Goal: Information Seeking & Learning: Learn about a topic

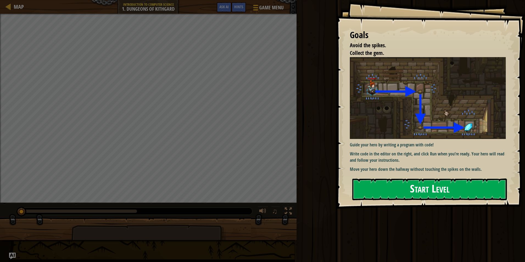
click at [392, 191] on button "Start Level" at bounding box center [429, 189] width 154 height 22
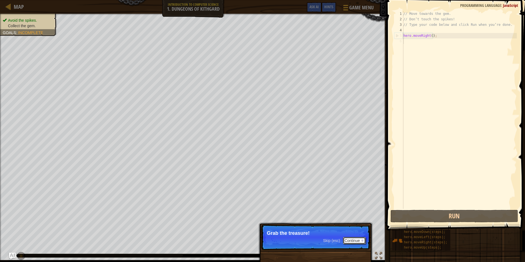
click at [347, 238] on button "Continue" at bounding box center [354, 240] width 23 height 7
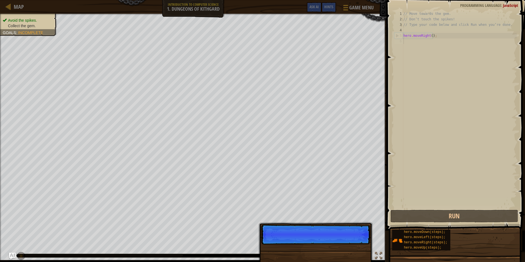
scroll to position [2, 0]
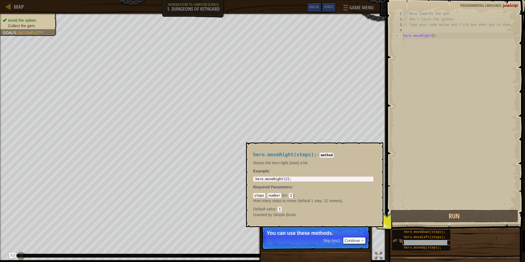
click at [409, 240] on div "hero.moveRight(steps);" at bounding box center [428, 242] width 52 height 5
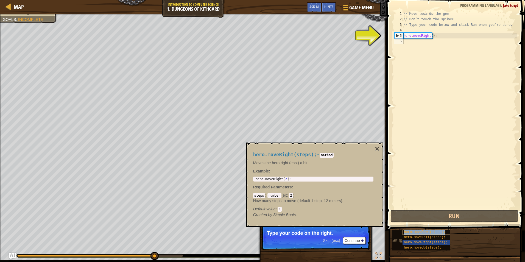
click at [411, 231] on span "hero.moveDown(steps);" at bounding box center [424, 232] width 41 height 4
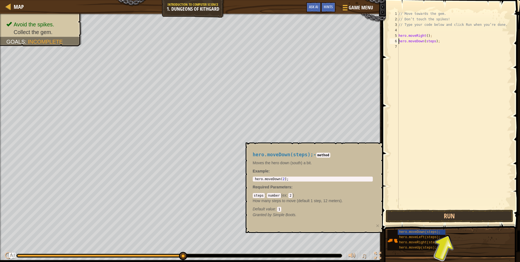
click at [426, 42] on div "// Move towards the gem. // Don’t touch the spikes! // Type your code below and…" at bounding box center [455, 115] width 114 height 209
click at [433, 41] on div "// Move towards the gem. // Don’t touch the spikes! // Type your code below and…" at bounding box center [455, 115] width 114 height 209
click at [449, 214] on button "Run" at bounding box center [450, 216] width 128 height 13
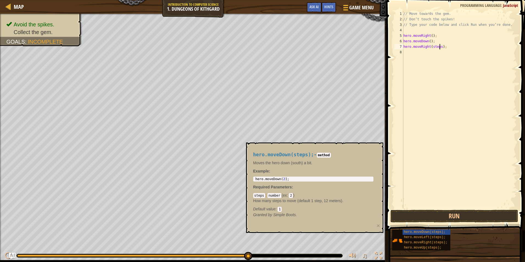
click at [439, 48] on div "// Move towards the gem. // Don’t touch the spikes! // Type your code below and…" at bounding box center [459, 115] width 114 height 209
type textarea "hero.moveRight();"
click at [451, 217] on button "Run" at bounding box center [454, 216] width 128 height 13
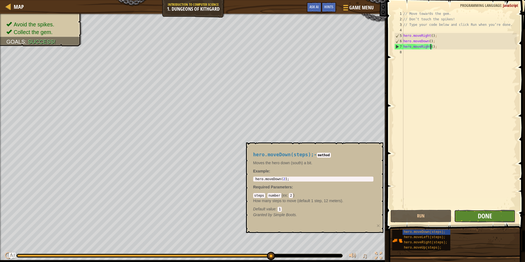
click at [486, 216] on span "Done" at bounding box center [484, 215] width 14 height 9
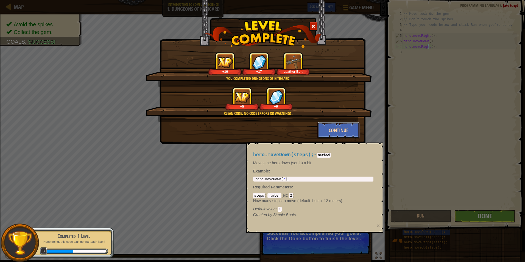
click at [334, 132] on button "Continue" at bounding box center [338, 130] width 43 height 16
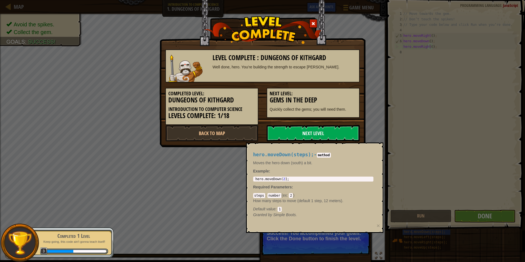
click at [336, 130] on link "Next Level" at bounding box center [312, 133] width 93 height 16
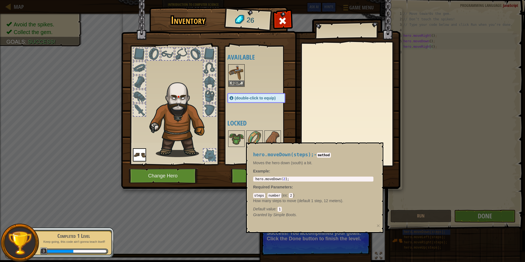
click at [336, 225] on div "hero.moveDown(steps); - method Moves the hero down (south) a bit. Example : 1 h…" at bounding box center [314, 187] width 137 height 90
type textarea "hero.moveDown(2);"
click at [296, 179] on div "hero . moveDown ( 2 ) ;" at bounding box center [313, 183] width 118 height 12
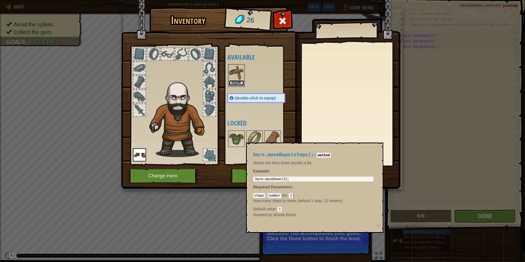
click at [235, 83] on button "Equip" at bounding box center [236, 83] width 15 height 6
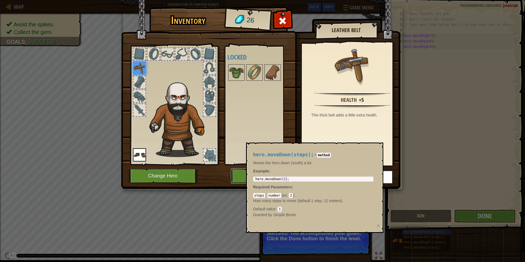
click at [238, 176] on button "Play" at bounding box center [259, 175] width 57 height 15
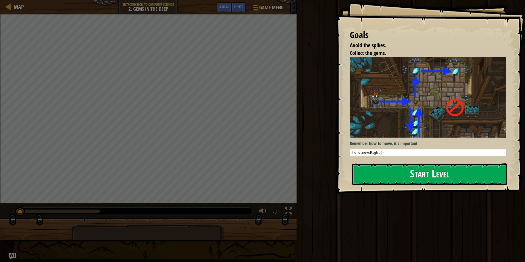
drag, startPoint x: 377, startPoint y: 113, endPoint x: 376, endPoint y: 121, distance: 8.6
click at [377, 113] on img at bounding box center [430, 97] width 160 height 80
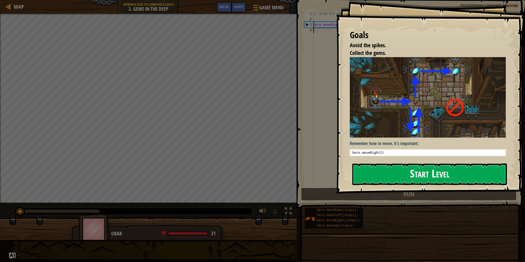
click at [376, 170] on button "Start Level" at bounding box center [429, 174] width 154 height 22
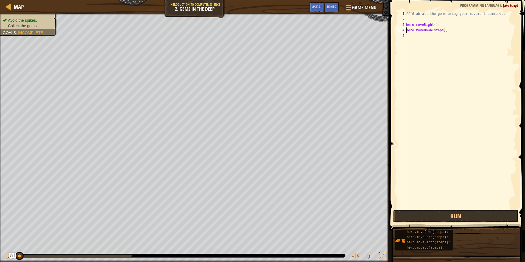
click at [440, 30] on div "// Grab all the gems using your movement commands. hero . moveRight ( ) ; hero …" at bounding box center [461, 115] width 112 height 209
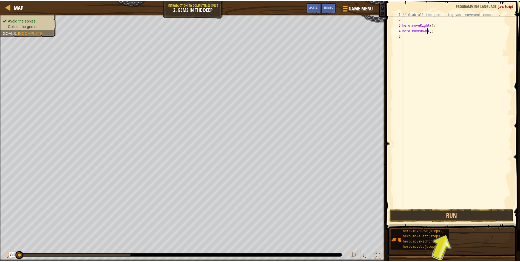
scroll to position [2, 2]
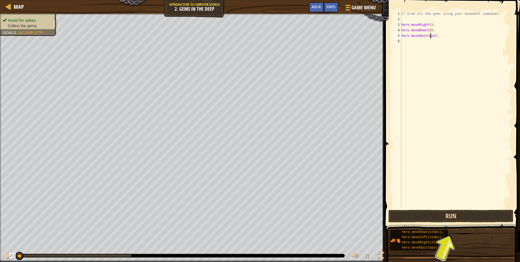
click at [430, 35] on div "// Grab all the gems using your movement commands. hero . moveRight ( ) ; hero …" at bounding box center [457, 115] width 112 height 209
click at [433, 37] on div "// Grab all the gems using your movement commands. hero . moveRight ( ) ; hero …" at bounding box center [457, 115] width 112 height 209
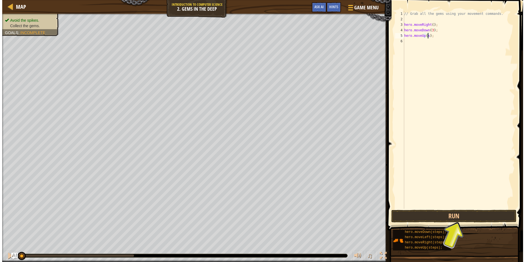
scroll to position [2, 2]
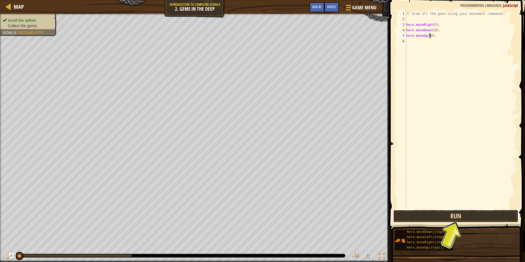
click at [420, 218] on button "Run" at bounding box center [455, 216] width 125 height 13
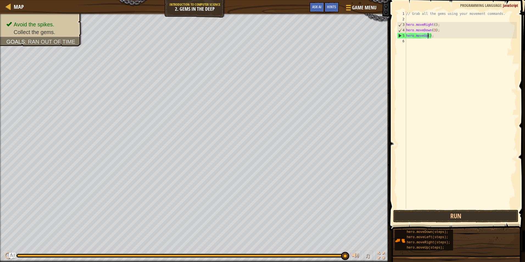
click at [433, 31] on div "// Grab all the gems using your movement commands. hero . moveRight ( ) ; hero …" at bounding box center [461, 115] width 112 height 209
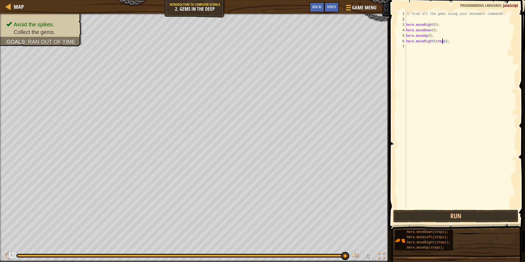
click at [443, 41] on div "// Grab all the gems using your movement commands. hero . moveRight ( ) ; hero …" at bounding box center [461, 115] width 112 height 209
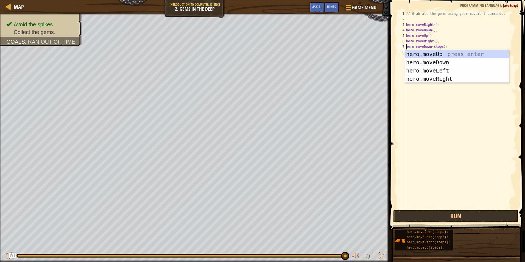
click at [440, 46] on div "// Grab all the gems using your movement commands. hero . moveRight ( ) ; hero …" at bounding box center [461, 115] width 112 height 209
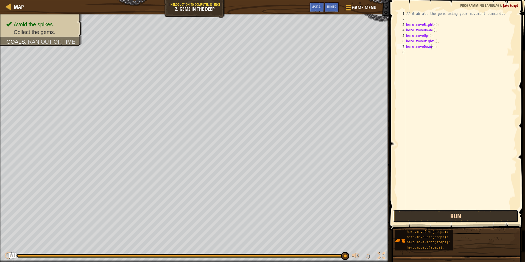
click at [452, 215] on button "Run" at bounding box center [455, 216] width 125 height 13
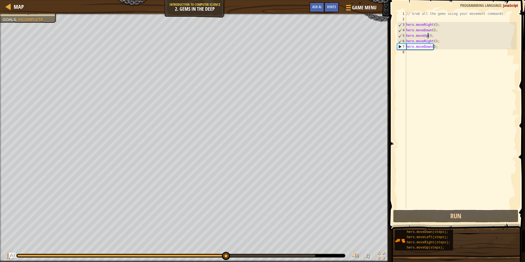
click at [428, 35] on div "// Grab all the gems using your movement commands. hero . moveRight ( ) ; hero …" at bounding box center [461, 115] width 112 height 209
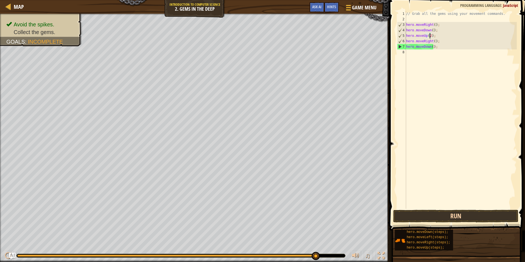
type textarea "hero.moveUp(2);"
click at [412, 216] on button "Run" at bounding box center [455, 216] width 125 height 13
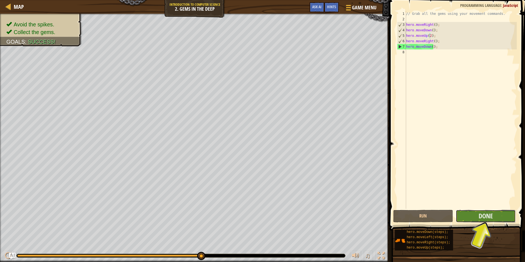
click at [473, 217] on button "Done" at bounding box center [485, 216] width 60 height 13
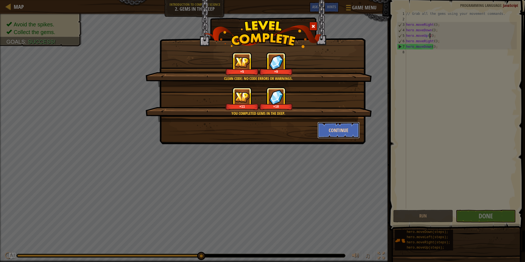
click at [337, 132] on button "Continue" at bounding box center [338, 130] width 43 height 16
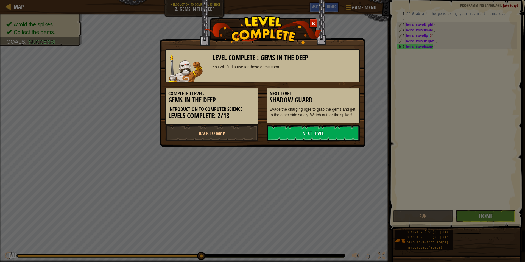
click at [310, 131] on link "Next Level" at bounding box center [312, 133] width 93 height 16
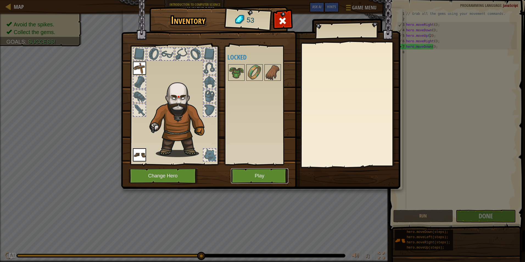
click at [259, 173] on button "Play" at bounding box center [259, 175] width 57 height 15
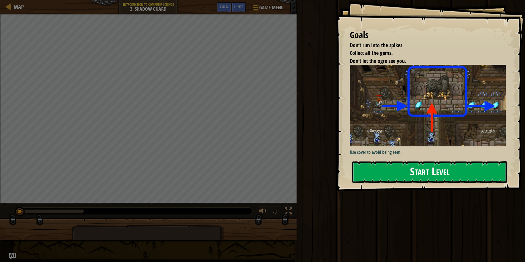
click at [381, 157] on div "Goals Don’t run into the spikes. Collect all the gems. Don’t let the ogre see y…" at bounding box center [430, 95] width 189 height 191
click at [381, 169] on button "Start Level" at bounding box center [429, 172] width 154 height 22
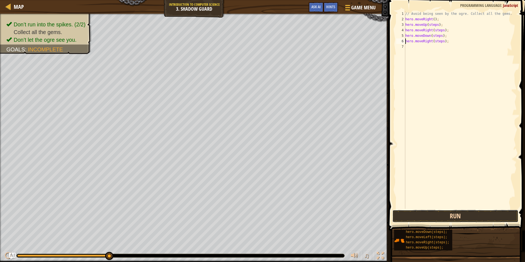
click at [454, 216] on button "Run" at bounding box center [455, 216] width 126 height 13
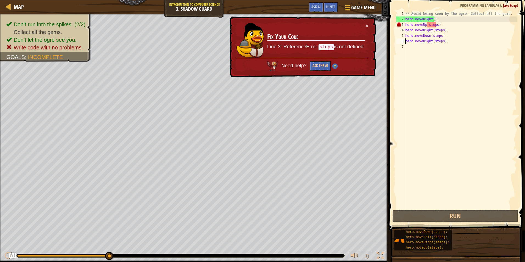
click at [435, 25] on div "// Avoid being seen by the ogre. Collect all the gems. hero . moveRight ( ) ; h…" at bounding box center [460, 115] width 112 height 209
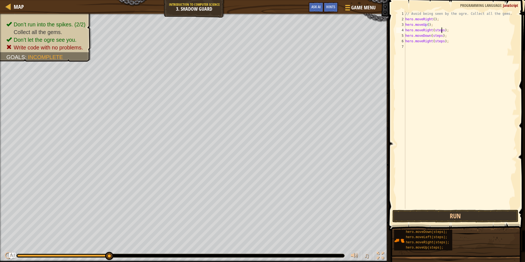
click at [440, 29] on div "// Avoid being seen by the ogre. Collect all the gems. hero . moveRight ( ) ; h…" at bounding box center [460, 115] width 112 height 209
click at [440, 35] on div "// Avoid being seen by the ogre. Collect all the gems. hero . moveRight ( ) ; h…" at bounding box center [460, 115] width 112 height 209
click at [442, 41] on div "// Avoid being seen by the ogre. Collect all the gems. hero . moveRight ( ) ; h…" at bounding box center [460, 115] width 112 height 209
type textarea "hero.moveRight();"
click at [448, 213] on button "Run" at bounding box center [455, 216] width 126 height 13
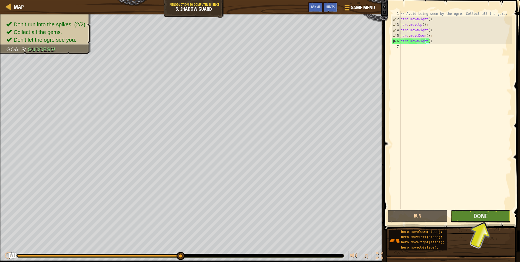
click at [470, 214] on button "Done" at bounding box center [481, 216] width 60 height 13
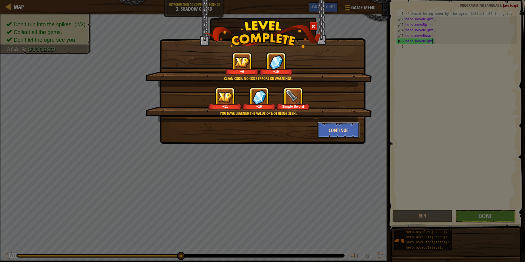
click at [332, 131] on button "Continue" at bounding box center [338, 130] width 43 height 16
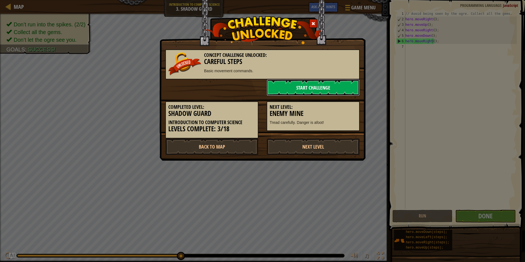
click at [298, 86] on link "Start Challenge" at bounding box center [312, 87] width 93 height 16
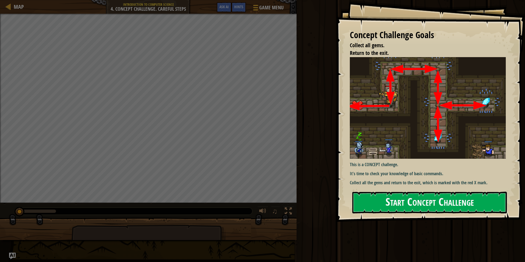
click at [367, 205] on button "Start Concept Challenge" at bounding box center [429, 203] width 154 height 22
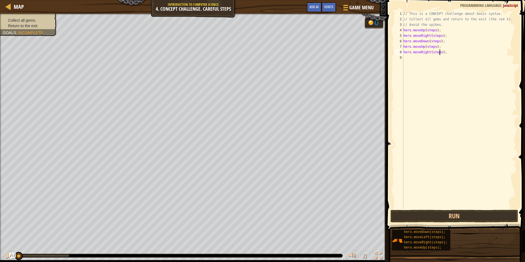
click at [440, 52] on div "// This is a CONCEPT challenge about basic syntax. // Collect all gems and retu…" at bounding box center [459, 115] width 114 height 209
click at [434, 47] on div "// This is a CONCEPT challenge about basic syntax. // Collect all gems and retu…" at bounding box center [459, 115] width 114 height 209
click at [437, 39] on div "// This is a CONCEPT challenge about basic syntax. // Collect all gems and retu…" at bounding box center [459, 115] width 114 height 209
click at [438, 35] on div "// This is a CONCEPT challenge about basic syntax. // Collect all gems and retu…" at bounding box center [459, 115] width 114 height 209
click at [433, 29] on div "// This is a CONCEPT challenge about basic syntax. // Collect all gems and retu…" at bounding box center [459, 115] width 114 height 209
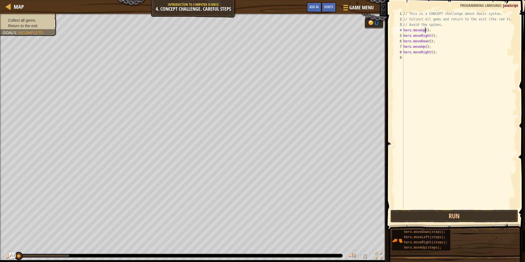
click at [428, 41] on div "// This is a CONCEPT challenge about basic syntax. // Collect all gems and retu…" at bounding box center [459, 115] width 114 height 209
click at [456, 218] on button "Run" at bounding box center [454, 216] width 128 height 13
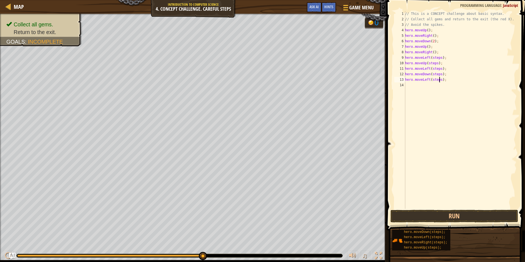
click at [438, 80] on div "// This is a CONCEPT challenge about basic syntax. // Collect all gems and retu…" at bounding box center [460, 115] width 113 height 209
click at [438, 72] on div "// This is a CONCEPT challenge about basic syntax. // Collect all gems and retu…" at bounding box center [460, 115] width 113 height 209
click at [439, 69] on div "// This is a CONCEPT challenge about basic syntax. // Collect all gems and retu…" at bounding box center [460, 115] width 113 height 209
click at [435, 63] on div "// This is a CONCEPT challenge about basic syntax. // Collect all gems and retu…" at bounding box center [460, 115] width 113 height 209
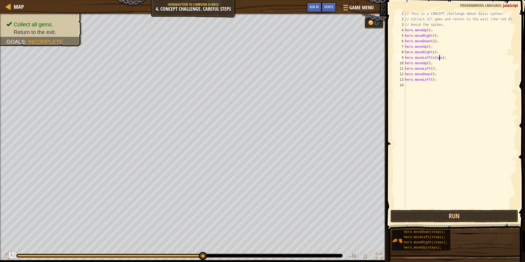
click at [439, 56] on div "// This is a CONCEPT challenge about basic syntax. // Collect all gems and retu…" at bounding box center [460, 115] width 113 height 209
type textarea "hero.moveLeft();"
click at [458, 214] on button "Run" at bounding box center [454, 216] width 128 height 13
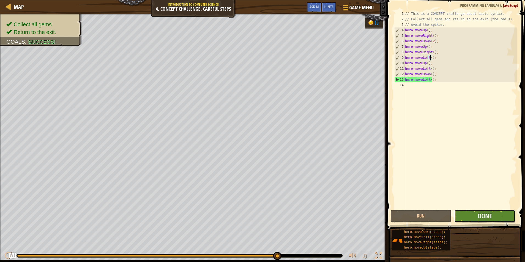
click at [505, 213] on button "Done" at bounding box center [484, 216] width 61 height 13
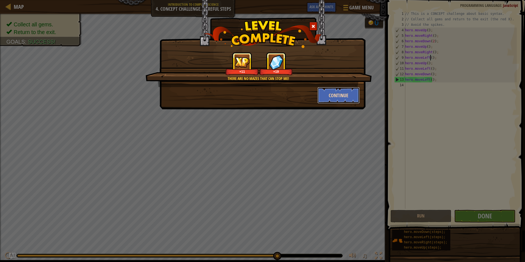
click at [348, 95] on button "Continue" at bounding box center [338, 95] width 43 height 16
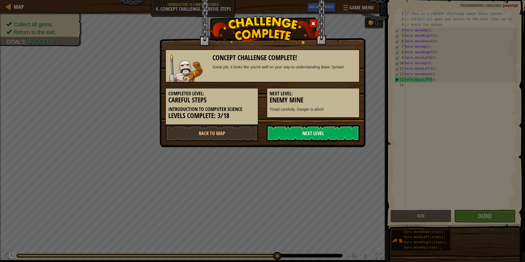
click at [321, 127] on link "Next Level" at bounding box center [312, 133] width 93 height 16
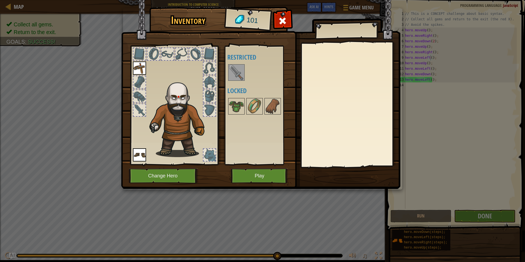
click at [235, 70] on img at bounding box center [236, 72] width 15 height 15
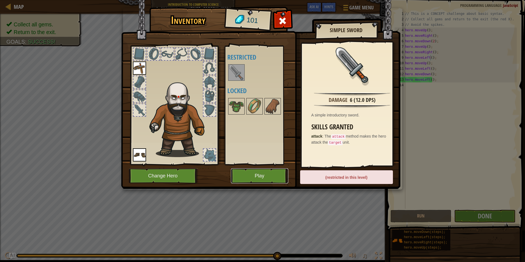
click at [272, 175] on button "Play" at bounding box center [259, 175] width 57 height 15
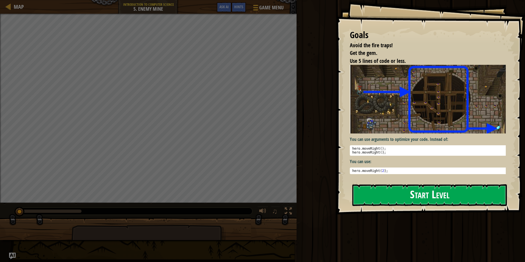
click at [397, 201] on button "Start Level" at bounding box center [429, 195] width 154 height 22
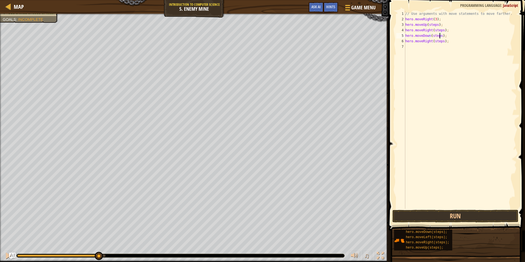
click at [440, 36] on div "// Use arguments with move statements to move farther. hero . moveRight ( 3 ) ;…" at bounding box center [460, 115] width 112 height 209
click at [441, 42] on div "// Use arguments with move statements to move farther. hero . moveRight ( 3 ) ;…" at bounding box center [460, 115] width 112 height 209
click at [441, 30] on div "// Use arguments with move statements to move farther. hero . moveRight ( 3 ) ;…" at bounding box center [460, 115] width 112 height 209
click at [435, 25] on div "// Use arguments with move statements to move farther. hero . moveRight ( 3 ) ;…" at bounding box center [460, 115] width 112 height 209
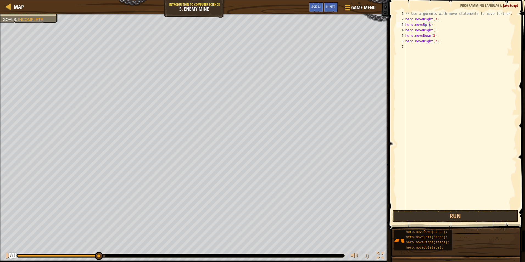
scroll to position [2, 2]
type textarea "hero.moveUp();"
click at [453, 218] on button "Run" at bounding box center [455, 216] width 126 height 13
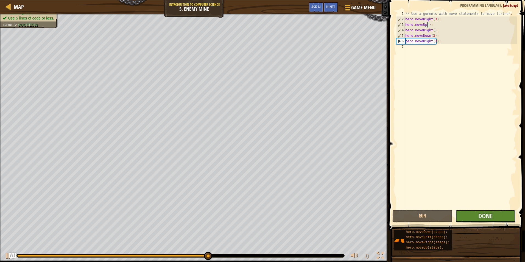
click at [497, 219] on button "Done" at bounding box center [485, 216] width 60 height 13
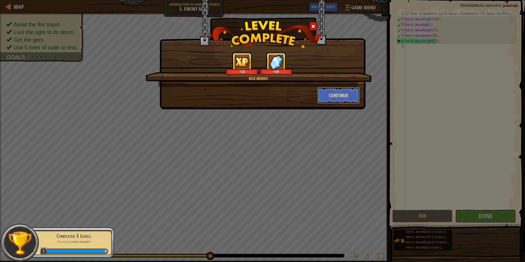
click at [337, 95] on button "Continue" at bounding box center [338, 95] width 43 height 16
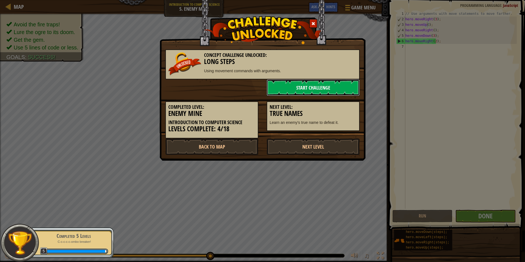
click at [305, 85] on link "Start Challenge" at bounding box center [312, 87] width 93 height 16
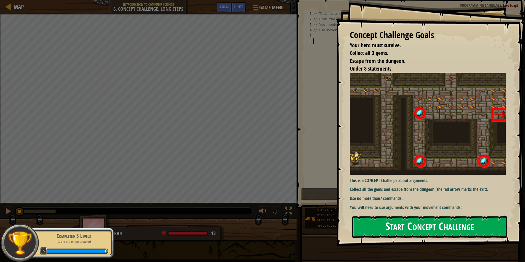
click at [404, 222] on button "Start Concept Challenge" at bounding box center [429, 227] width 154 height 22
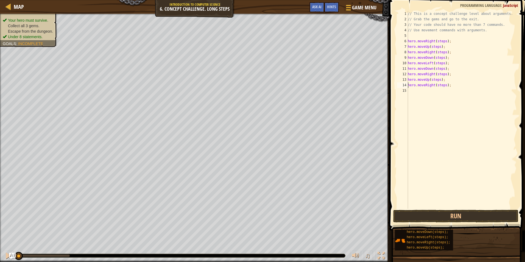
click at [443, 41] on div "// This is a concept challenge level about arguments. // Grab the gems and go t…" at bounding box center [461, 115] width 110 height 209
click at [438, 48] on div "// This is a concept challenge level about arguments. // Grab the gems and go t…" at bounding box center [461, 115] width 110 height 209
click at [443, 52] on div "// This is a concept challenge level about arguments. // Grab the gems and go t…" at bounding box center [461, 115] width 110 height 209
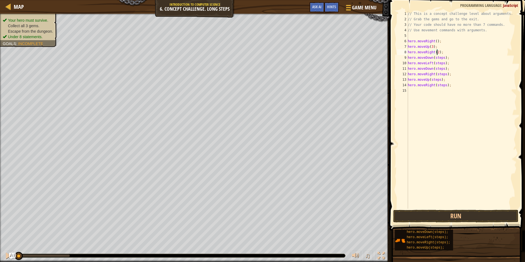
click at [441, 58] on div "// This is a concept challenge level about arguments. // Grab the gems and go t…" at bounding box center [461, 115] width 110 height 209
click at [443, 63] on div "// This is a concept challenge level about arguments. // Grab the gems and go t…" at bounding box center [461, 115] width 110 height 209
click at [442, 69] on div "// This is a concept challenge level about arguments. // Grab the gems and go t…" at bounding box center [461, 115] width 110 height 209
click at [443, 74] on div "// This is a concept challenge level about arguments. // Grab the gems and go t…" at bounding box center [461, 115] width 110 height 209
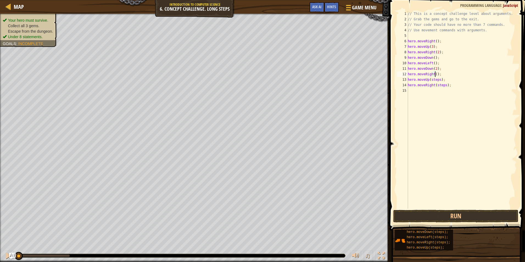
click at [438, 79] on div "// This is a concept challenge level about arguments. // Grab the gems and go t…" at bounding box center [461, 115] width 110 height 209
click at [442, 85] on div "// This is a concept challenge level about arguments. // Grab the gems and go t…" at bounding box center [461, 115] width 110 height 209
click at [431, 215] on button "Run" at bounding box center [455, 216] width 125 height 13
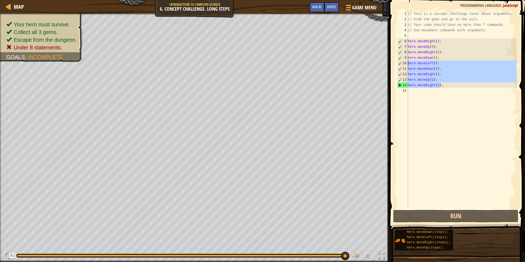
drag, startPoint x: 447, startPoint y: 87, endPoint x: 407, endPoint y: 61, distance: 47.6
click at [407, 61] on div "hero.moveRight(2); 1 2 3 4 5 6 7 8 9 10 11 12 13 14 15 // This is a concept cha…" at bounding box center [456, 110] width 121 height 198
type textarea "hero.moveLeft(); hero.moveDown(2);"
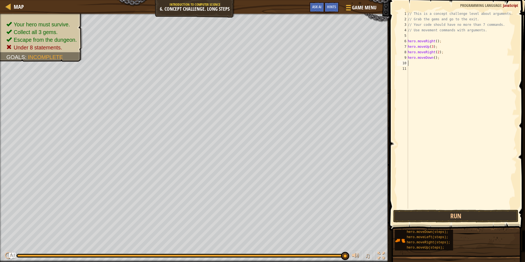
click at [433, 58] on div "// This is a concept challenge level about arguments. // Grab the gems and go t…" at bounding box center [461, 115] width 110 height 209
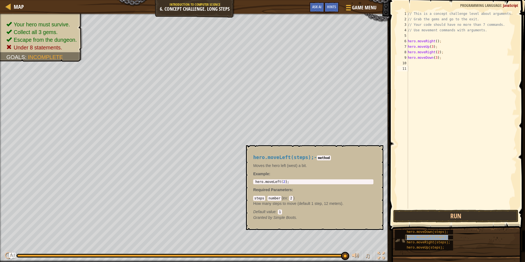
type textarea "hero.moveLeft(steps);"
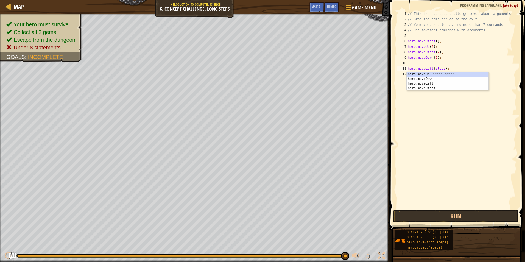
click at [422, 63] on div "// This is a concept challenge level about arguments. // Grab the gems and go t…" at bounding box center [461, 115] width 110 height 209
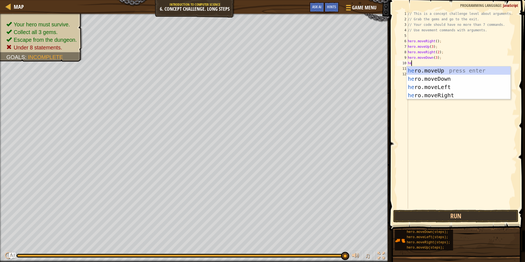
scroll to position [2, 0]
type textarea "hero"
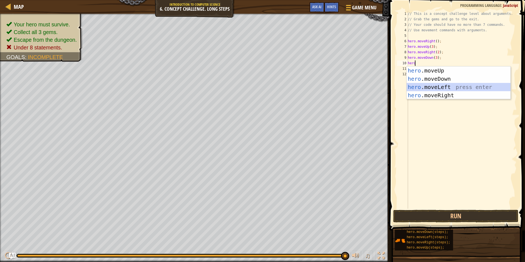
click at [428, 87] on div "hero .moveUp press enter hero .moveDown press enter hero .moveLeft press enter …" at bounding box center [458, 90] width 104 height 49
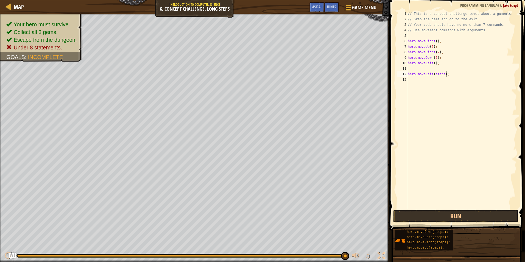
click at [449, 75] on div "// This is a concept challenge level about arguments. // Grab the gems and go t…" at bounding box center [461, 115] width 110 height 209
type textarea "h"
click at [431, 70] on div "// This is a concept challenge level about arguments. // Grab the gems and go t…" at bounding box center [461, 115] width 110 height 209
click at [439, 68] on div "// This is a concept challenge level about arguments. // Grab the gems and go t…" at bounding box center [461, 110] width 110 height 198
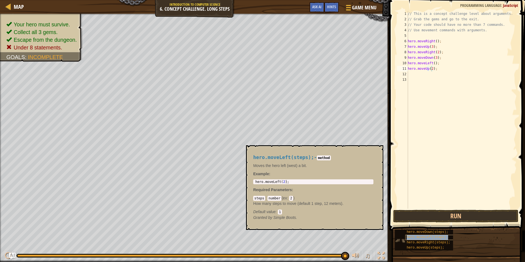
click at [410, 240] on div "hero.moveLeft(steps);" at bounding box center [431, 237] width 52 height 5
type textarea "hero.moveRight(steps);"
click at [427, 74] on div "// This is a concept challenge level about arguments. // Grab the gems and go t…" at bounding box center [461, 115] width 110 height 209
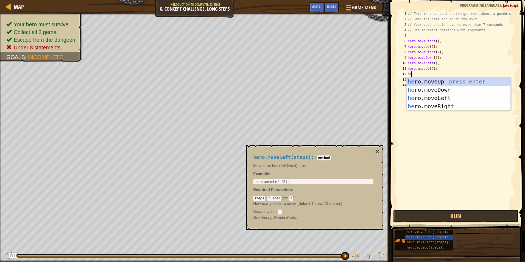
scroll to position [2, 0]
type textarea "hero"
click at [433, 108] on div "hero .moveUp press enter hero .moveDown press enter hero .moveLeft press enter …" at bounding box center [458, 101] width 104 height 49
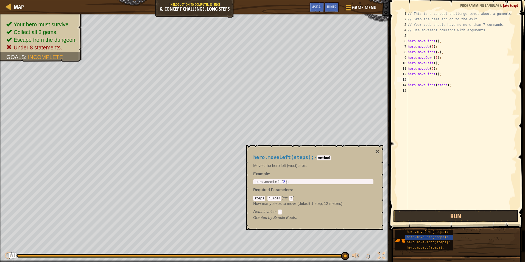
scroll to position [2, 0]
click at [434, 74] on div "// This is a concept challenge level about arguments. // Grab the gems and go t…" at bounding box center [461, 115] width 110 height 209
click at [434, 75] on div "// This is a concept challenge level about arguments. // Grab the gems and go t…" at bounding box center [461, 115] width 110 height 209
click at [449, 87] on div "// This is a concept challenge level about arguments. // Grab the gems and go t…" at bounding box center [461, 115] width 110 height 209
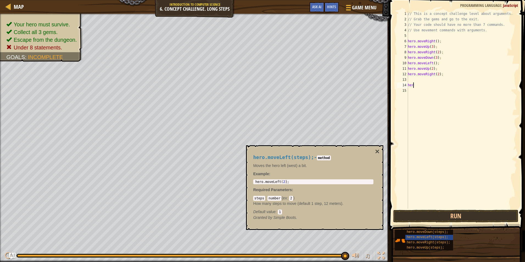
scroll to position [2, 0]
type textarea "h"
drag, startPoint x: 429, startPoint y: 153, endPoint x: 406, endPoint y: 214, distance: 64.9
click at [405, 215] on button "Run" at bounding box center [455, 216] width 125 height 13
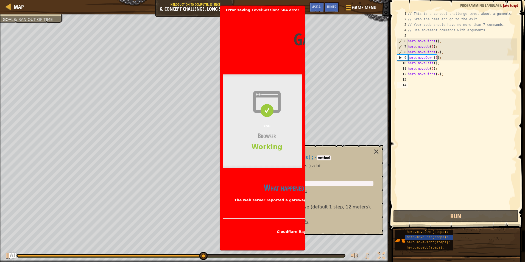
drag, startPoint x: 276, startPoint y: 46, endPoint x: 253, endPoint y: 66, distance: 30.2
click at [247, 54] on header "Gateway time-out Error code 504 Visit [DOMAIN_NAME] for more information. [DATE…" at bounding box center [354, 38] width 263 height 53
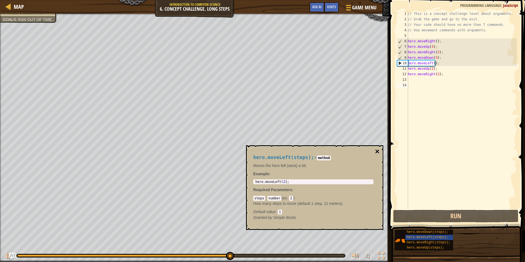
click at [377, 150] on button "×" at bounding box center [377, 152] width 4 height 8
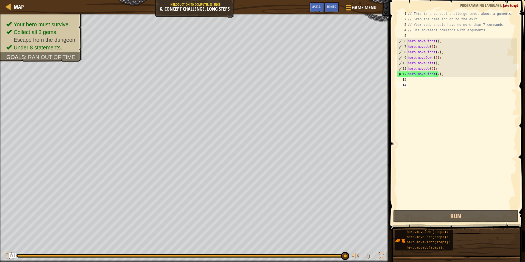
click at [437, 76] on div "// This is a concept challenge level about arguments. // Grab the gems and go t…" at bounding box center [461, 115] width 110 height 209
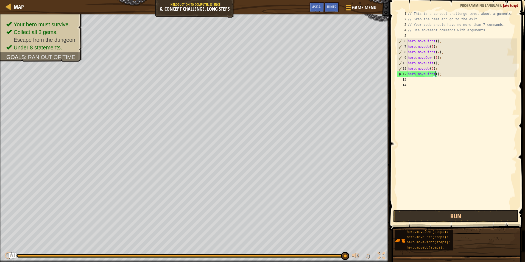
scroll to position [2, 2]
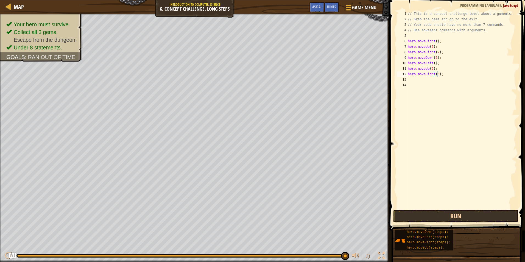
type textarea "hero.moveRight(3);"
click at [454, 210] on button "Run" at bounding box center [455, 216] width 125 height 13
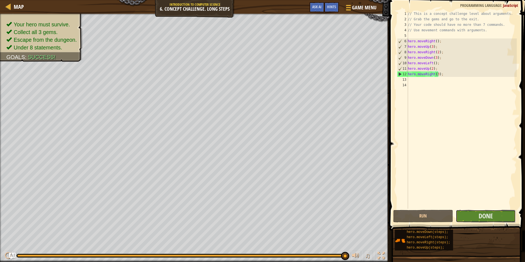
click at [463, 218] on button "Done" at bounding box center [485, 216] width 60 height 13
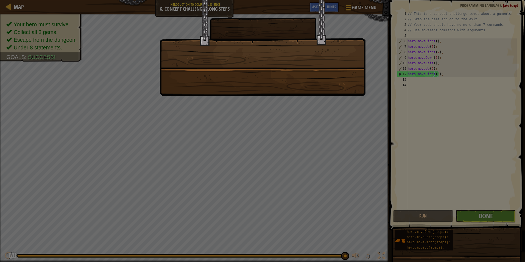
drag, startPoint x: 159, startPoint y: 4, endPoint x: 195, endPoint y: 29, distance: 44.5
click at [162, 6] on div at bounding box center [262, 131] width 525 height 262
drag, startPoint x: 226, startPoint y: 75, endPoint x: 212, endPoint y: 66, distance: 16.3
click at [222, 70] on div at bounding box center [262, 48] width 206 height 96
